Goal: Task Accomplishment & Management: Manage account settings

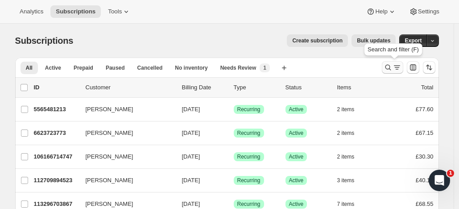
click at [389, 64] on icon "Search and filter results" at bounding box center [387, 67] width 9 height 9
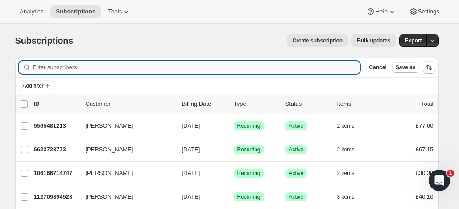
click at [177, 68] on input "Filter subscribers" at bounding box center [196, 67] width 327 height 12
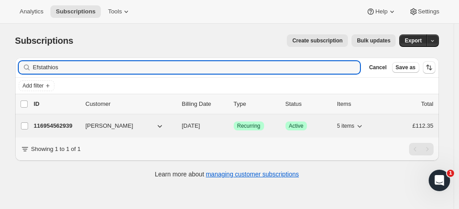
type input "Efstathios"
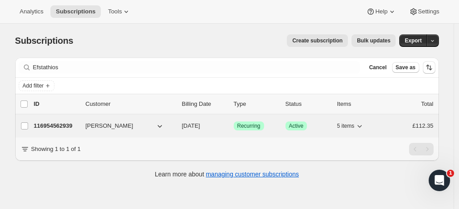
click at [78, 123] on p "116954562939" at bounding box center [56, 125] width 45 height 9
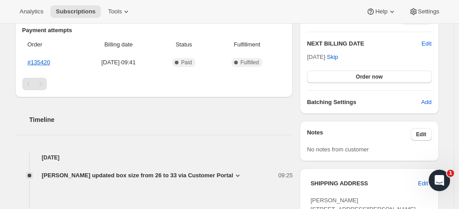
scroll to position [214, 0]
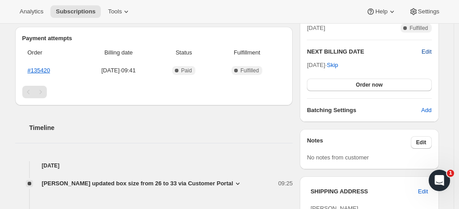
click at [428, 48] on span "Edit" at bounding box center [426, 51] width 10 height 9
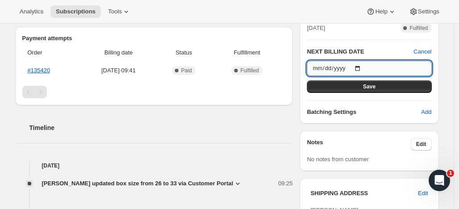
click at [361, 68] on input "[DATE]" at bounding box center [369, 68] width 124 height 15
click at [363, 66] on input "[DATE]" at bounding box center [369, 68] width 124 height 15
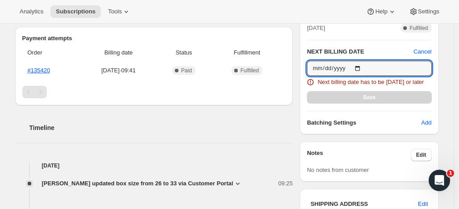
type input "[DATE]"
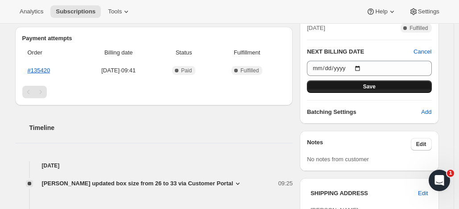
click at [361, 82] on button "Save" at bounding box center [369, 86] width 124 height 12
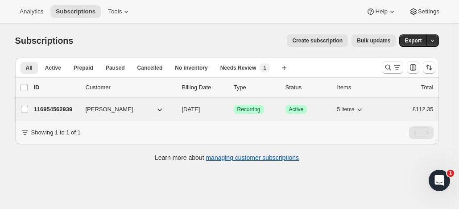
click at [74, 110] on p "116954562939" at bounding box center [56, 109] width 45 height 9
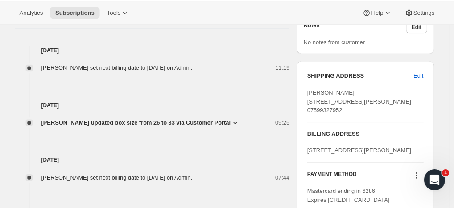
scroll to position [252, 0]
